Goal: Use online tool/utility: Utilize a website feature to perform a specific function

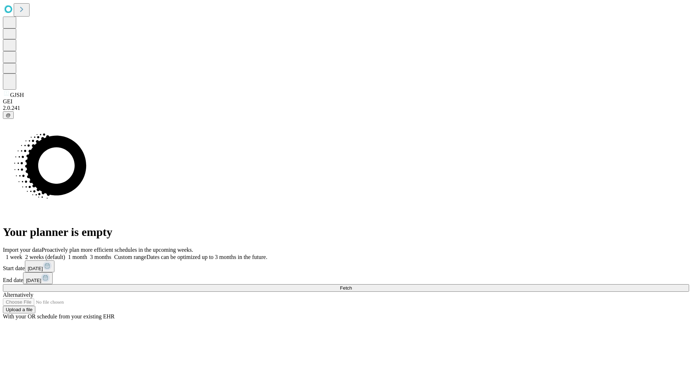
click at [352, 285] on span "Fetch" at bounding box center [346, 287] width 12 height 5
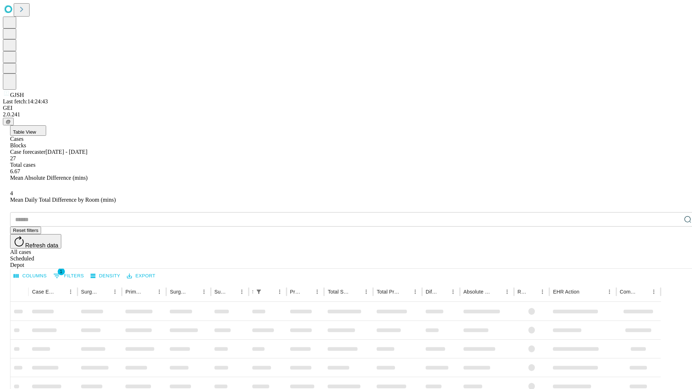
click at [36, 129] on span "Table View" at bounding box center [24, 131] width 23 height 5
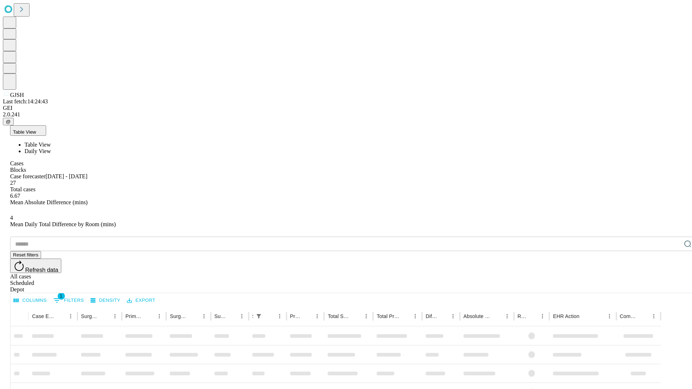
click at [51, 148] on span "Daily View" at bounding box center [38, 151] width 26 height 6
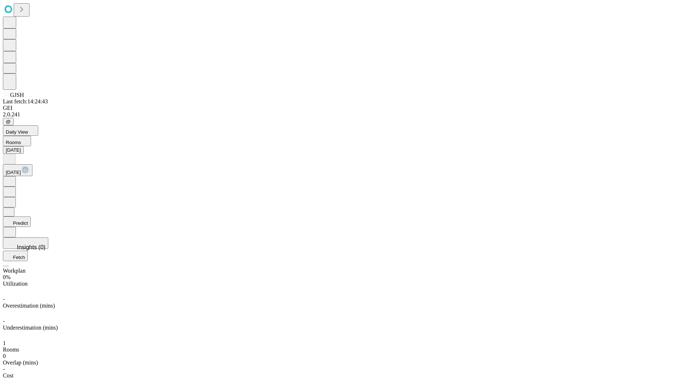
click at [31, 217] on button "Predict" at bounding box center [17, 222] width 28 height 10
